Goal: Task Accomplishment & Management: Complete application form

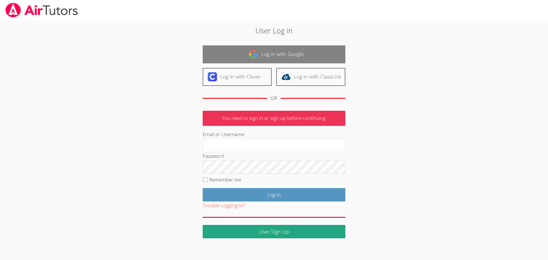
type input "[EMAIL_ADDRESS][DOMAIN_NAME]"
click at [288, 51] on link "Log in with Google" at bounding box center [273, 54] width 143 height 18
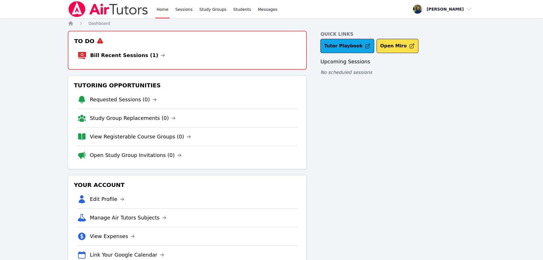
click at [163, 59] on li "Bill Recent Sessions (1)" at bounding box center [188, 55] width 220 height 18
click at [138, 56] on link "Bill Recent Sessions (1)" at bounding box center [127, 55] width 75 height 8
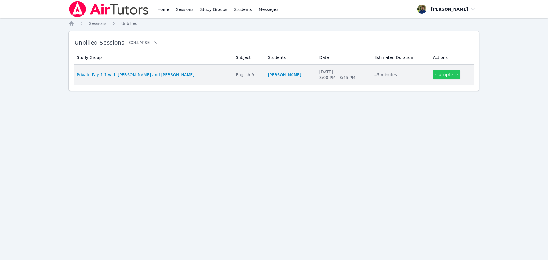
click at [435, 77] on link "Complete" at bounding box center [446, 74] width 27 height 9
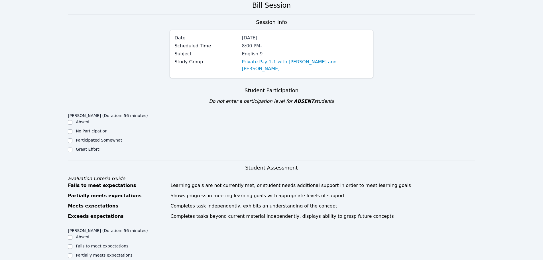
scroll to position [57, 0]
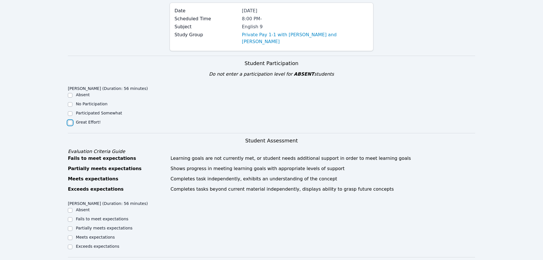
click at [69, 120] on input "Great Effort!" at bounding box center [70, 122] width 5 height 5
checkbox input "true"
click at [69, 244] on input "Exceeds expectations" at bounding box center [70, 246] width 5 height 5
checkbox input "true"
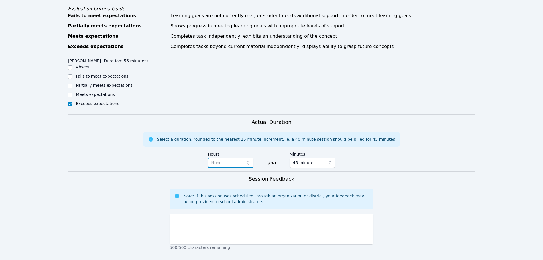
click at [238, 159] on span "None" at bounding box center [226, 162] width 31 height 7
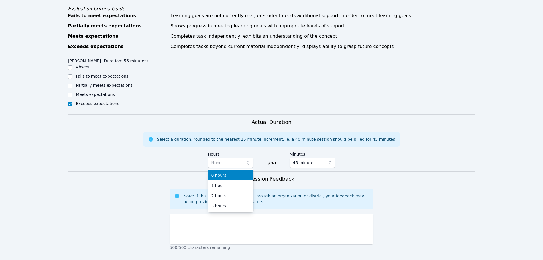
click at [237, 172] on div "0 hours" at bounding box center [230, 175] width 39 height 6
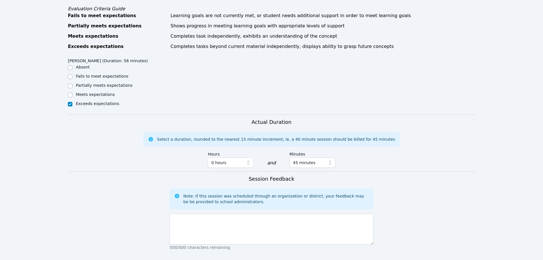
click at [396, 159] on div "Actual Duration Select a duration, rounded to the nearest 15 minute increment; …" at bounding box center [272, 144] width 408 height 53
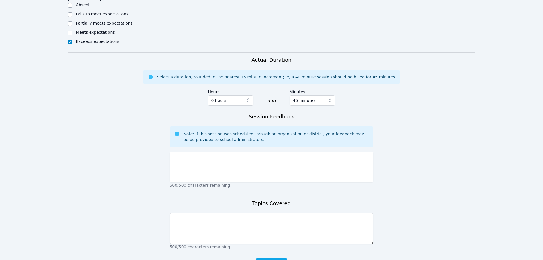
scroll to position [285, 0]
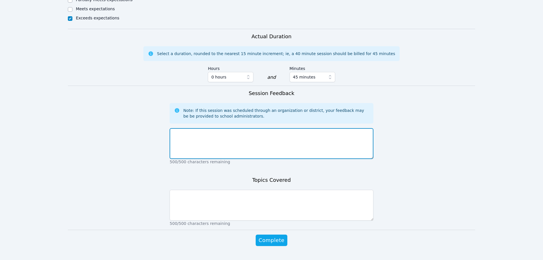
click at [287, 143] on textarea at bounding box center [272, 143] width 204 height 31
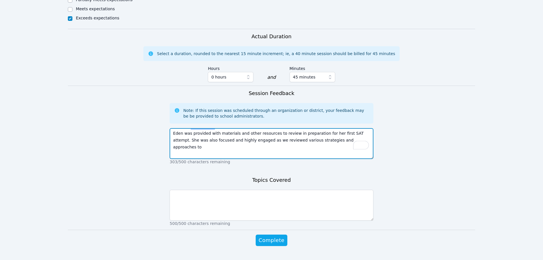
click at [346, 132] on textarea "Eden was provided with materials and other resources to review in preparation f…" at bounding box center [272, 143] width 204 height 31
type textarea "Eden was provided with materials and other resources to review in preparation f…"
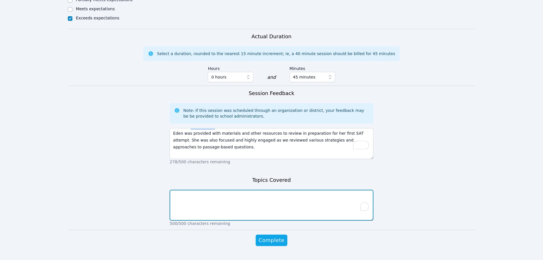
click at [287, 190] on textarea "To enrich screen reader interactions, please activate Accessibility in Grammarl…" at bounding box center [272, 205] width 204 height 31
type textarea "Reading comprehension, visual data analysis, identifying main ideas, skimming a…"
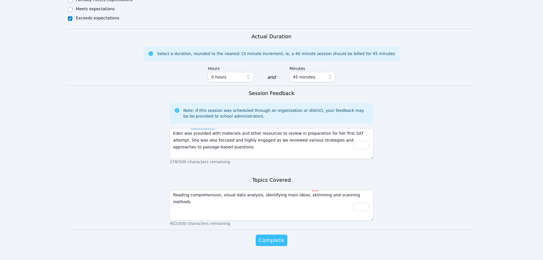
click at [271, 236] on span "Complete" at bounding box center [272, 240] width 26 height 8
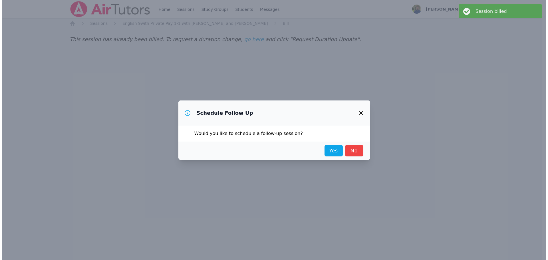
scroll to position [0, 0]
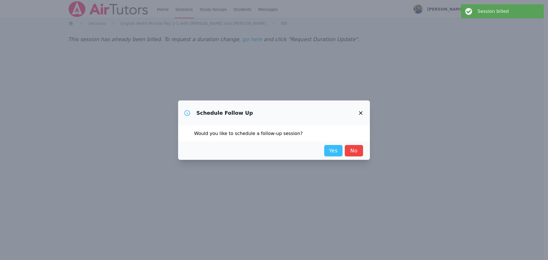
click at [335, 147] on link "Yes" at bounding box center [333, 150] width 18 height 11
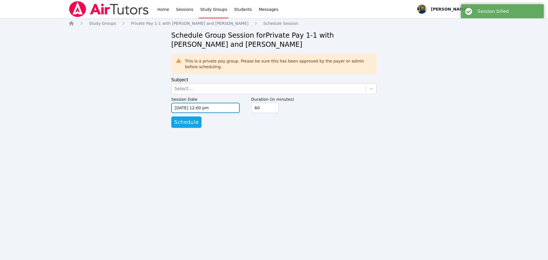
click at [222, 109] on input "[DATE] 12:00 pm" at bounding box center [205, 108] width 68 height 10
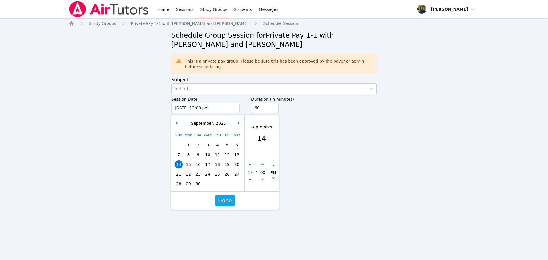
click at [208, 165] on div "Sun Mon Tue Wed Thu Fri Sat 1 2 3 4 5 6 7 8 9 10 11 12 13 14 15 16 17 18 19 20 …" at bounding box center [208, 159] width 68 height 58
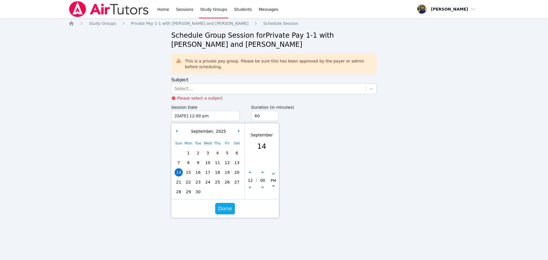
click at [208, 173] on span "17" at bounding box center [208, 172] width 8 height 8
click at [248, 172] on button "button" at bounding box center [250, 173] width 6 height 6
type input "[DATE] 01:00 pm"
type input "01"
click at [248, 172] on button "button" at bounding box center [250, 173] width 6 height 6
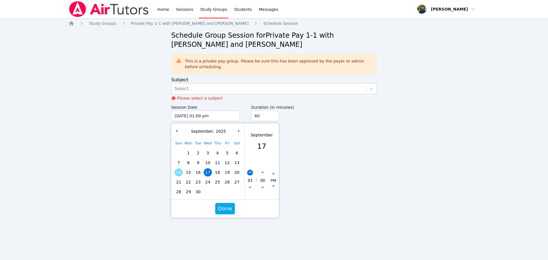
type input "[DATE] 02:00 pm"
type input "02"
click at [248, 172] on button "button" at bounding box center [250, 173] width 6 height 6
type input "[DATE] 03:00 pm"
type input "03"
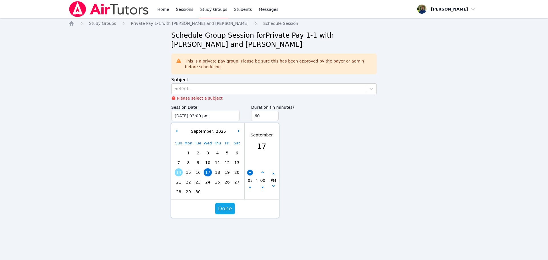
click at [248, 172] on button "button" at bounding box center [250, 173] width 6 height 6
type input "[DATE] 04:00 pm"
type input "04"
click at [248, 172] on button "button" at bounding box center [250, 173] width 6 height 6
type input "[DATE] 05:00 pm"
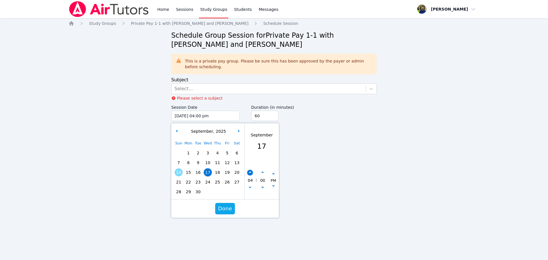
type input "05"
click at [248, 172] on button "button" at bounding box center [250, 173] width 6 height 6
type input "[DATE] 06:00 pm"
type input "06"
click at [248, 172] on button "button" at bounding box center [250, 173] width 6 height 6
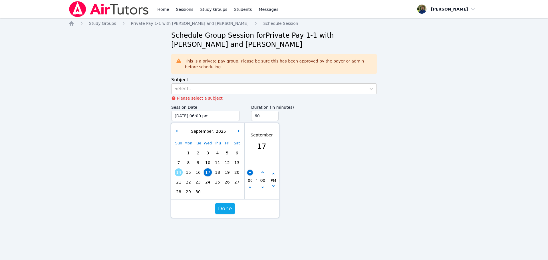
type input "[DATE] 07:00 pm"
type input "07"
click at [227, 207] on span "Done" at bounding box center [225, 208] width 14 height 8
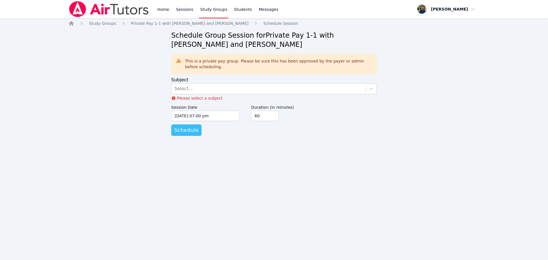
click at [189, 131] on span "Schedule" at bounding box center [186, 130] width 25 height 8
click at [335, 94] on div "Please select a subject" at bounding box center [273, 98] width 205 height 8
click at [289, 89] on div "Select..." at bounding box center [268, 89] width 194 height 10
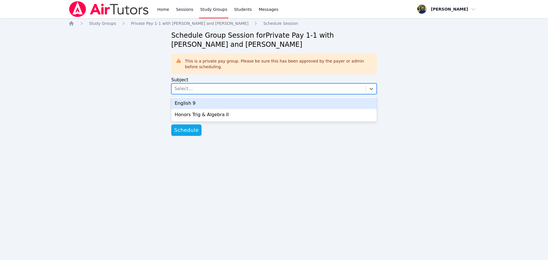
click at [212, 99] on div "English 9" at bounding box center [273, 103] width 205 height 11
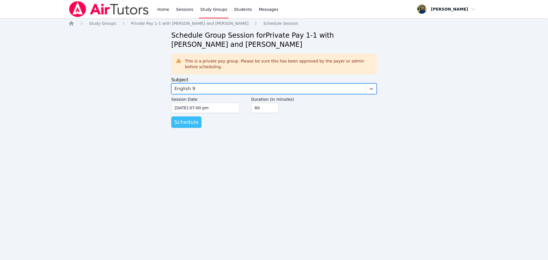
click at [187, 126] on button "Schedule" at bounding box center [186, 121] width 30 height 11
